Goal: Check status: Check status

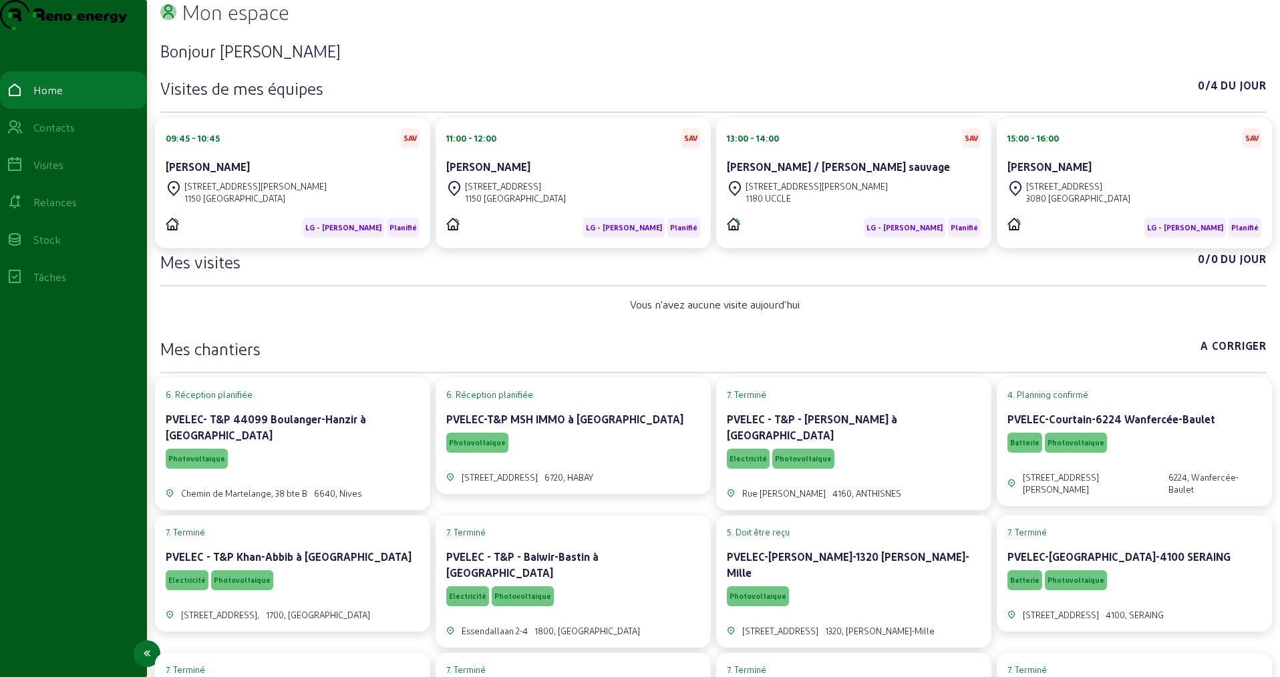
click at [88, 173] on div "Visites" at bounding box center [74, 165] width 134 height 16
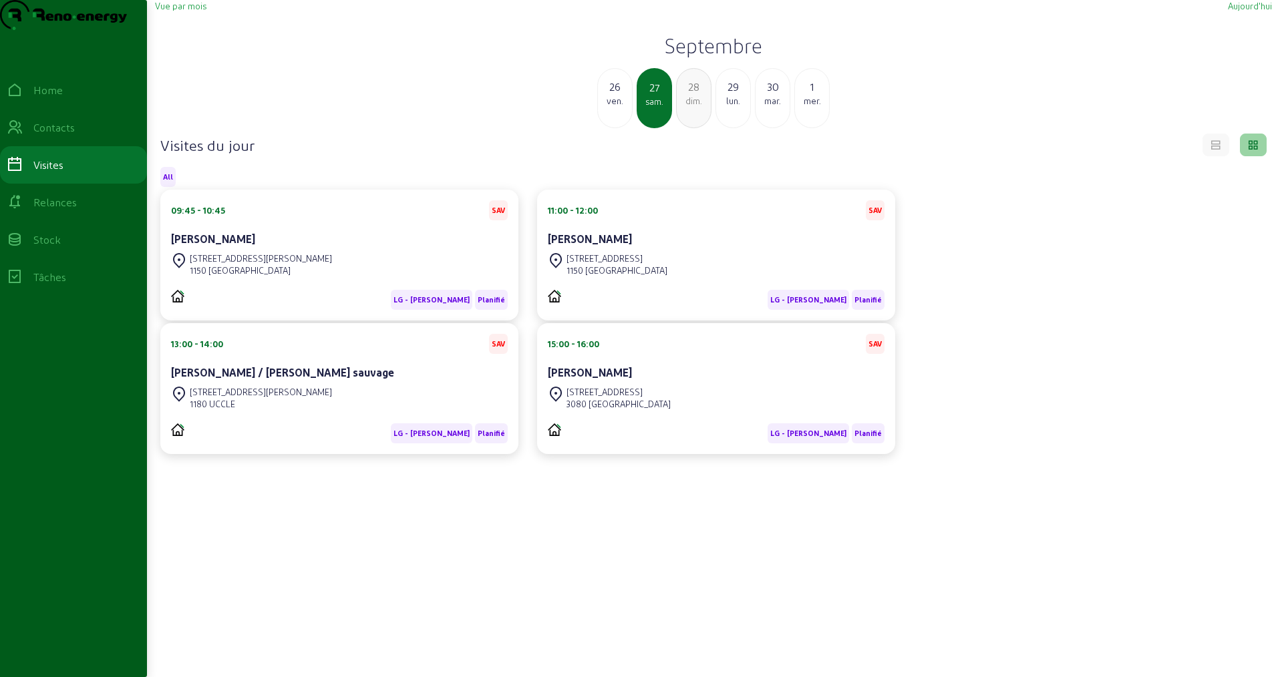
click at [610, 95] on div "26" at bounding box center [615, 87] width 34 height 16
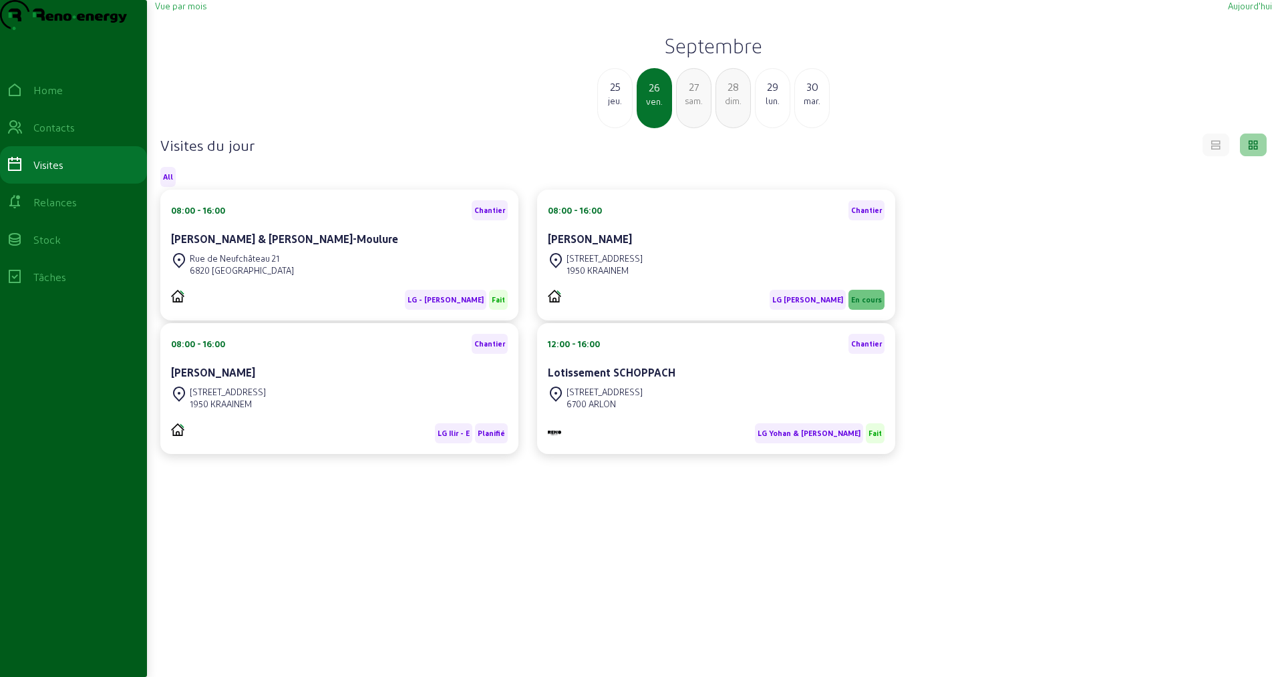
click at [607, 95] on div "25" at bounding box center [615, 87] width 34 height 16
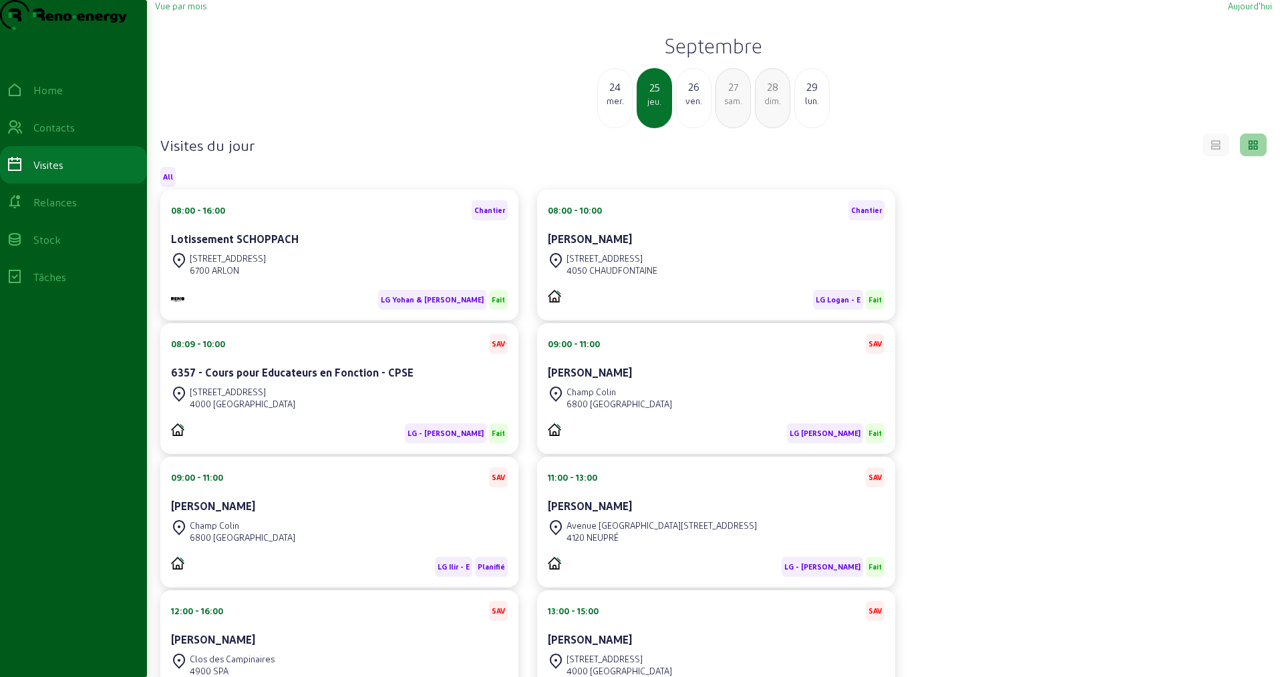
click at [609, 107] on div "mer." at bounding box center [615, 101] width 34 height 12
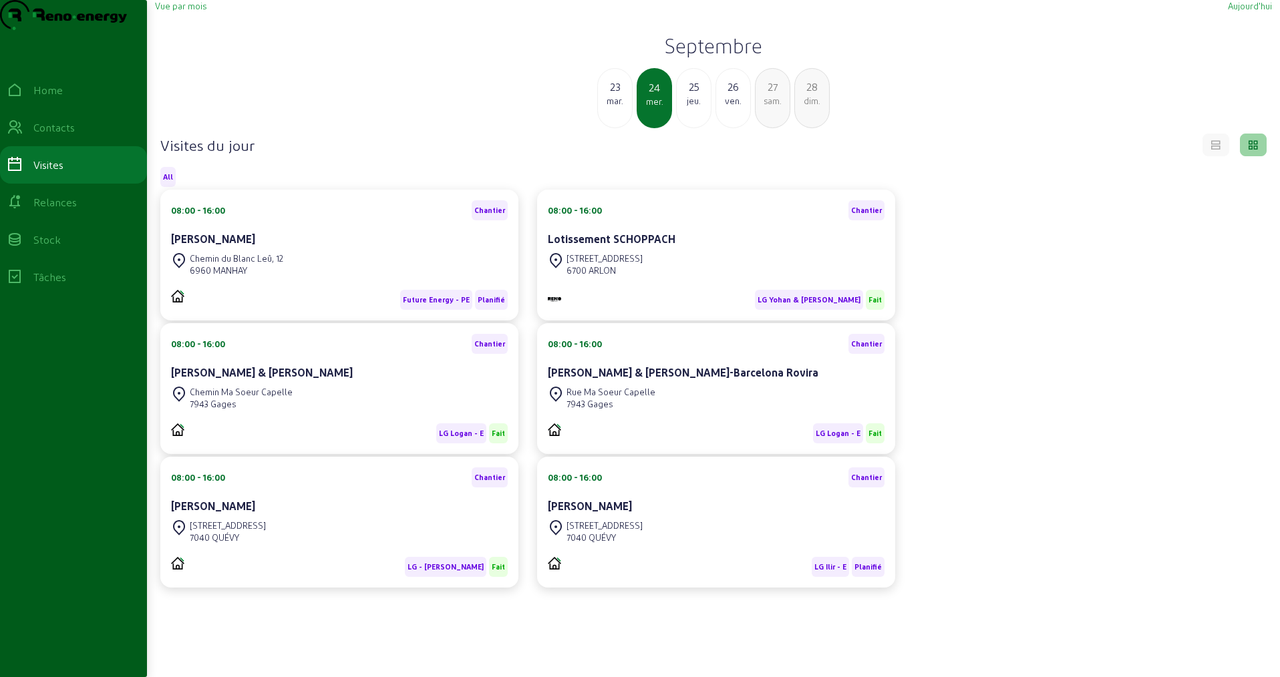
click at [615, 107] on div "mar." at bounding box center [615, 101] width 34 height 12
